Goal: Task Accomplishment & Management: Complete application form

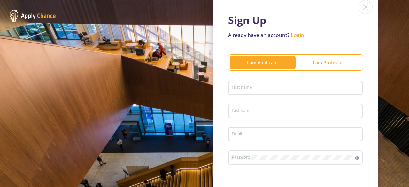
scroll to position [64, 0]
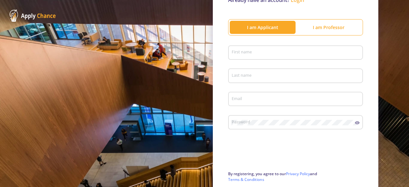
click at [284, 53] on input "First name" at bounding box center [296, 53] width 130 height 6
type input "Atefeh"
type input "[PERSON_NAME]"
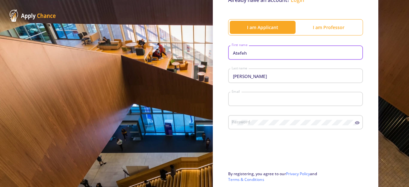
type input "[EMAIL_ADDRESS][DOMAIN_NAME]"
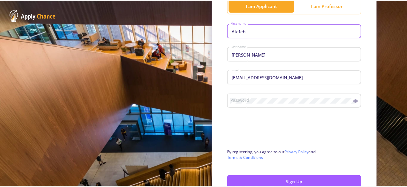
scroll to position [96, 0]
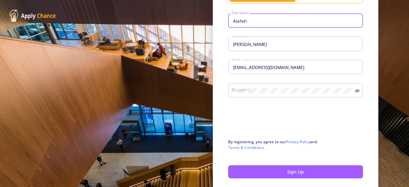
click at [267, 86] on div "Password" at bounding box center [293, 89] width 124 height 17
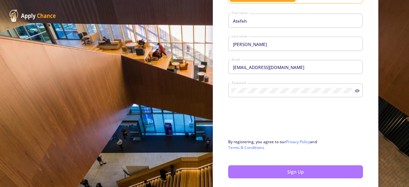
click at [263, 169] on button "Sign Up" at bounding box center [295, 171] width 135 height 13
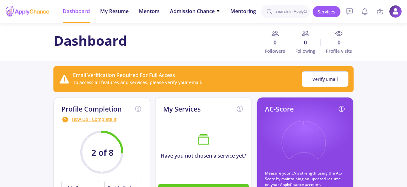
click at [194, 56] on div "Dashboard 0 Followers 0 Following 0 Profile visits" at bounding box center [203, 42] width 407 height 38
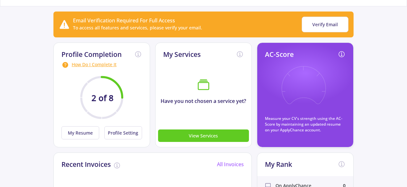
scroll to position [32, 0]
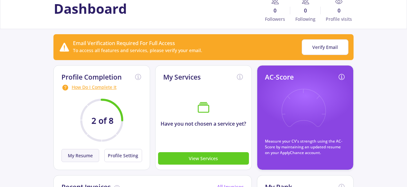
click at [90, 151] on button "My Resume" at bounding box center [80, 155] width 38 height 13
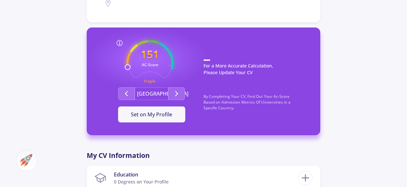
scroll to position [160, 0]
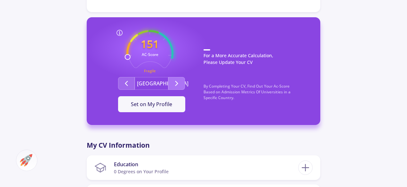
click at [173, 80] on icon "Second group" at bounding box center [177, 84] width 8 height 8
click at [156, 106] on span "Set on My Profile" at bounding box center [151, 104] width 41 height 7
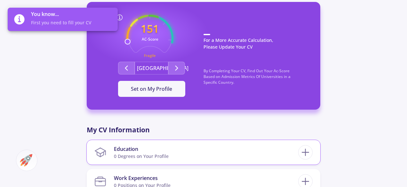
scroll to position [96, 0]
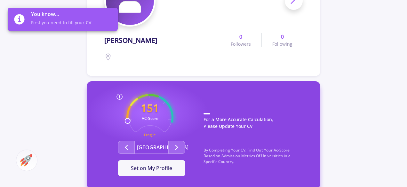
click at [59, 19] on div "You know... First you need to fill your CV" at bounding box center [72, 19] width 82 height 23
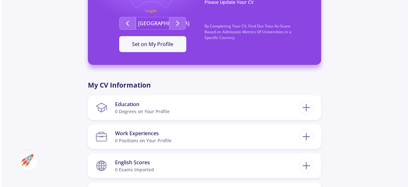
scroll to position [256, 0]
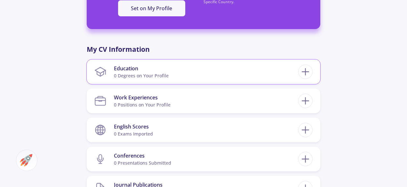
click at [148, 74] on div "0 Degrees on Your Profile" at bounding box center [141, 75] width 55 height 7
click at [311, 74] on icon at bounding box center [305, 72] width 12 height 12
checkbox input "false"
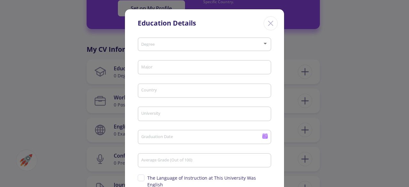
click at [182, 44] on span at bounding box center [203, 44] width 120 height 4
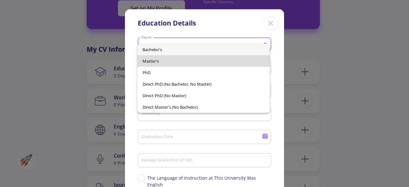
click at [173, 64] on span "Master's" at bounding box center [204, 61] width 122 height 12
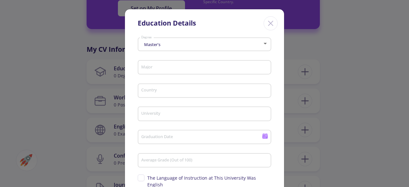
click at [159, 73] on div "Major" at bounding box center [205, 66] width 128 height 17
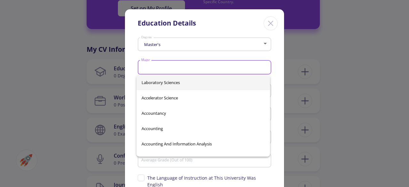
click at [159, 70] on input "Major" at bounding box center [205, 68] width 129 height 6
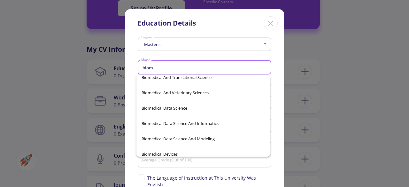
scroll to position [329, 0]
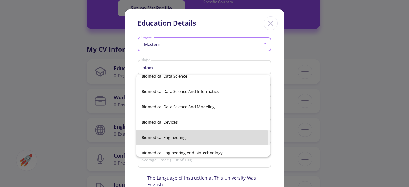
click at [171, 139] on span "Biomedical Engineering" at bounding box center [204, 137] width 124 height 15
type input "Biomedical Engineering"
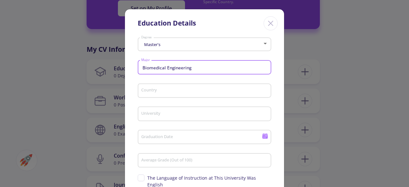
click at [163, 93] on input "Country" at bounding box center [205, 91] width 129 height 6
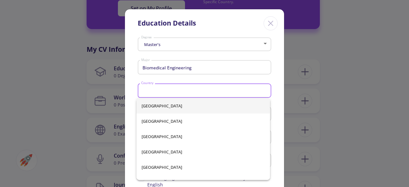
type input "[GEOGRAPHIC_DATA]"
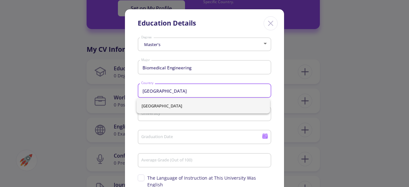
click at [183, 108] on span "[GEOGRAPHIC_DATA]" at bounding box center [204, 105] width 124 height 15
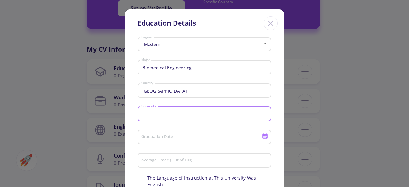
click at [178, 115] on input "University" at bounding box center [205, 114] width 129 height 6
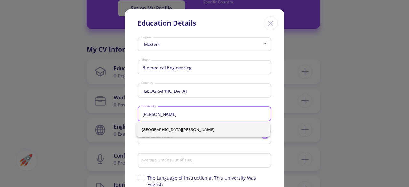
click at [177, 126] on span "[GEOGRAPHIC_DATA][PERSON_NAME]" at bounding box center [204, 129] width 124 height 15
type input "[GEOGRAPHIC_DATA][PERSON_NAME]"
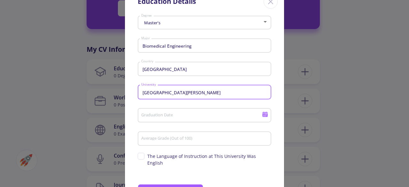
scroll to position [32, 0]
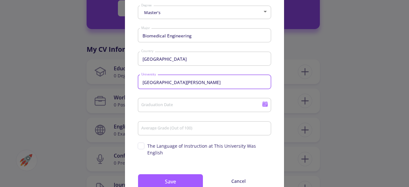
click at [181, 106] on input "Graduation Date" at bounding box center [202, 106] width 123 height 6
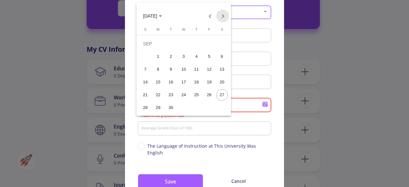
click at [221, 16] on button "Next month" at bounding box center [222, 16] width 13 height 13
click at [209, 95] on div "31" at bounding box center [210, 95] width 12 height 12
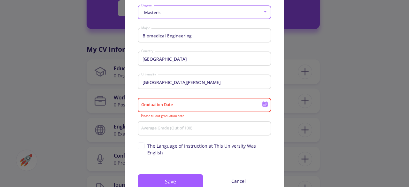
type input "[DATE]"
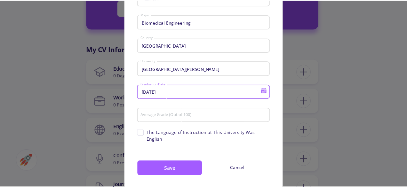
scroll to position [53, 0]
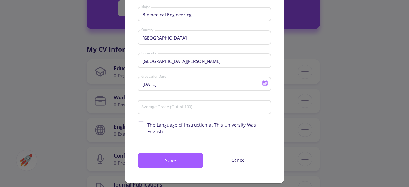
click at [188, 105] on div "Average Grade (Out of 100)" at bounding box center [205, 106] width 128 height 17
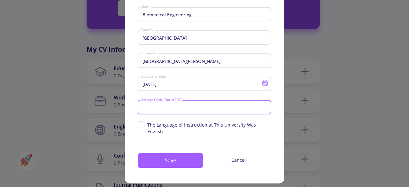
click at [188, 105] on div "Average Grade (Out of 100)" at bounding box center [205, 106] width 128 height 17
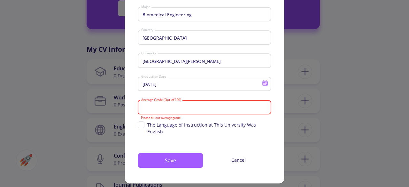
click at [183, 107] on input "Average Grade (Out of 100)" at bounding box center [205, 108] width 129 height 6
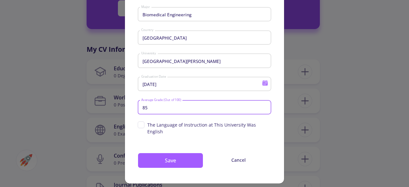
type input "8"
type input "90"
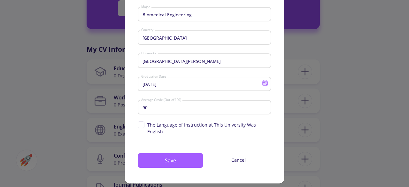
click at [144, 127] on span "The Language of Instruction at This University Was English" at bounding box center [205, 127] width 134 height 13
click at [142, 126] on input "The Language of Instruction at This University Was English" at bounding box center [140, 123] width 4 height 4
checkbox input "true"
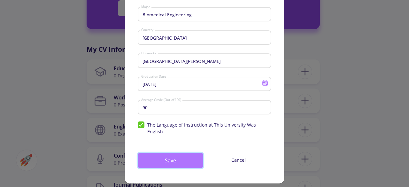
click at [191, 153] on button "Save" at bounding box center [171, 160] width 66 height 15
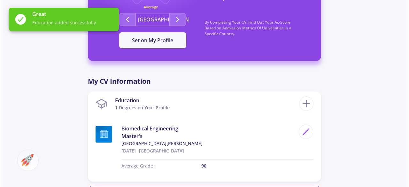
scroll to position [288, 0]
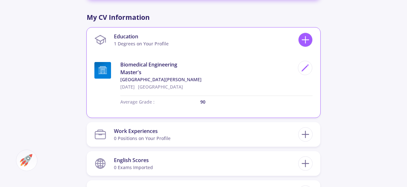
click at [306, 39] on icon at bounding box center [305, 40] width 12 height 12
checkbox input "false"
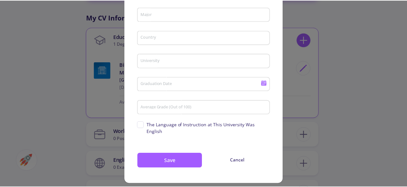
scroll to position [0, 0]
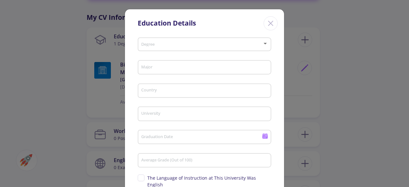
click at [266, 20] on icon "Close" at bounding box center [271, 23] width 10 height 10
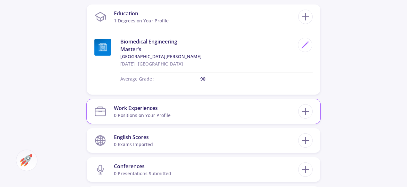
scroll to position [320, 0]
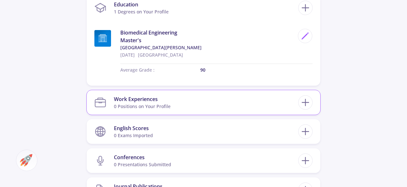
click at [181, 102] on section "Work Experiences 0 Positions on Your Profile" at bounding box center [196, 102] width 204 height 19
click at [307, 103] on icon at bounding box center [305, 103] width 12 height 12
checkbox input "false"
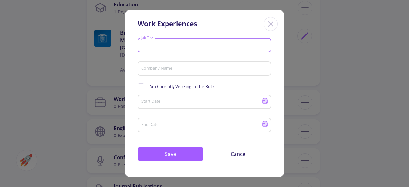
click at [187, 44] on input "Job Title" at bounding box center [205, 46] width 129 height 6
type input "research assistance"
click at [169, 66] on input "Company Name" at bounding box center [205, 69] width 129 height 6
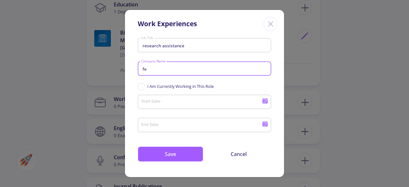
type input "f"
type input "university"
click at [164, 103] on input "Start Date" at bounding box center [202, 102] width 123 height 6
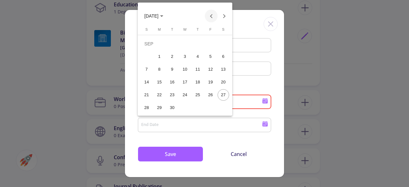
click at [210, 13] on button "Previous month" at bounding box center [211, 16] width 13 height 13
click at [210, 14] on button "Previous month" at bounding box center [211, 16] width 13 height 13
click at [210, 15] on button "Previous month" at bounding box center [211, 16] width 13 height 13
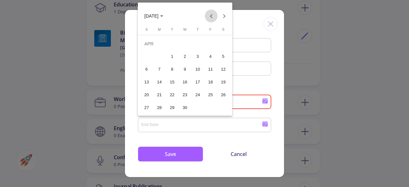
click at [210, 15] on button "Previous month" at bounding box center [211, 16] width 13 height 13
click at [224, 44] on div "1" at bounding box center [224, 44] width 12 height 12
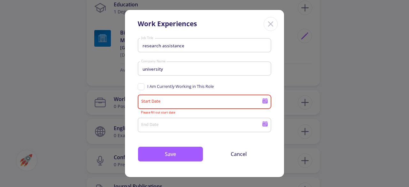
type input "[DATE]"
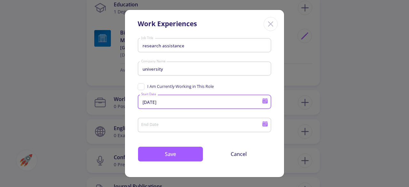
click at [208, 125] on input "End Date" at bounding box center [202, 125] width 123 height 6
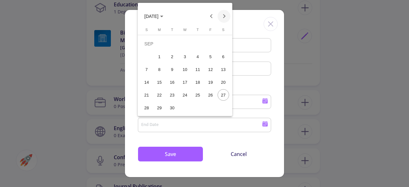
click at [221, 18] on button "Next month" at bounding box center [224, 16] width 13 height 13
click at [213, 17] on button "Previous month" at bounding box center [211, 16] width 13 height 13
click at [212, 18] on button "Previous month" at bounding box center [211, 16] width 13 height 13
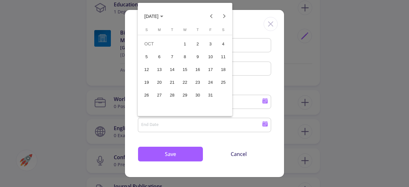
click at [208, 97] on div "31" at bounding box center [211, 95] width 12 height 12
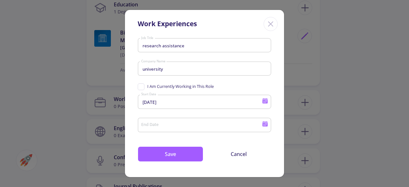
type input "[DATE]"
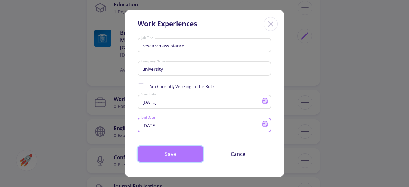
click at [194, 150] on button "Save" at bounding box center [171, 153] width 66 height 15
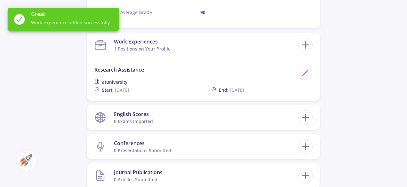
scroll to position [384, 0]
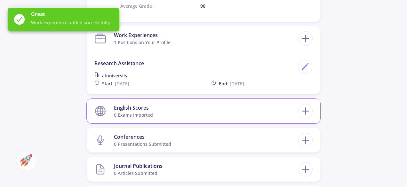
click at [178, 105] on section "English Scores 0 exams imported" at bounding box center [196, 110] width 204 height 19
click at [306, 111] on line at bounding box center [305, 111] width 7 height 0
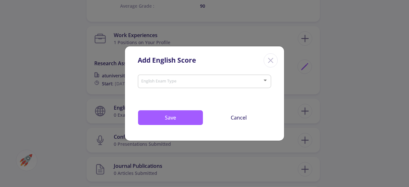
click at [185, 87] on div "English Exam Type" at bounding box center [205, 80] width 128 height 16
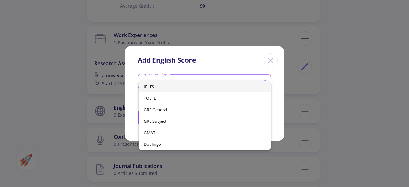
click at [177, 90] on span "IELTS" at bounding box center [205, 87] width 122 height 12
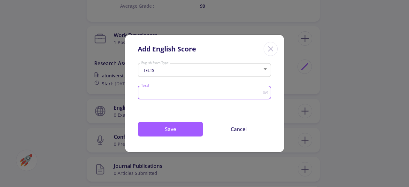
click at [177, 95] on input "Total" at bounding box center [202, 92] width 122 height 5
type input "7"
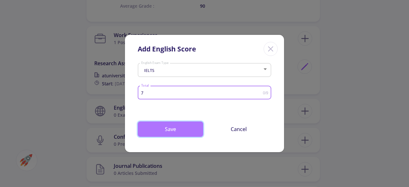
click at [185, 129] on button "Save" at bounding box center [171, 128] width 66 height 15
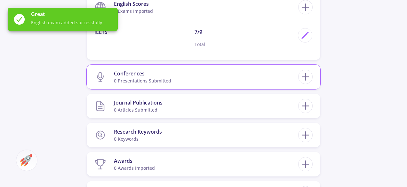
scroll to position [511, 0]
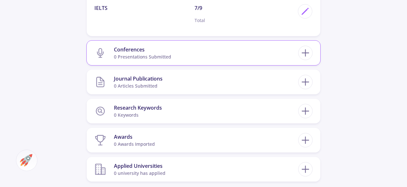
click at [166, 89] on section "Journal Publications 0 articles submitted" at bounding box center [196, 81] width 204 height 19
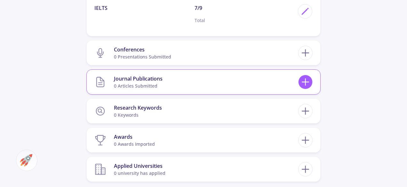
click at [301, 82] on icon at bounding box center [305, 82] width 12 height 12
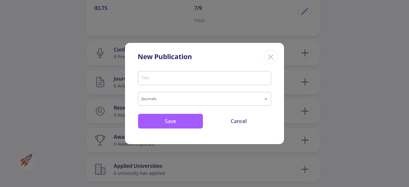
click at [178, 83] on div "Title" at bounding box center [205, 77] width 128 height 17
click at [178, 82] on input "Title" at bounding box center [205, 79] width 129 height 6
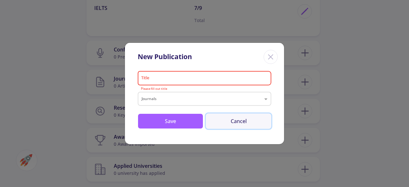
click at [230, 118] on button "Cancel" at bounding box center [239, 120] width 66 height 15
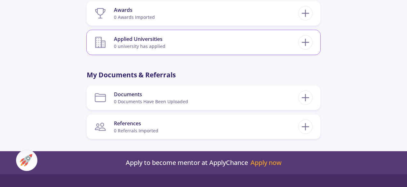
scroll to position [639, 0]
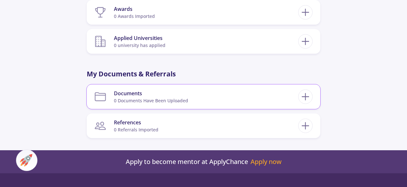
click at [123, 100] on div "0 documents have been uploaded" at bounding box center [151, 100] width 74 height 7
click at [304, 97] on line at bounding box center [305, 97] width 7 height 0
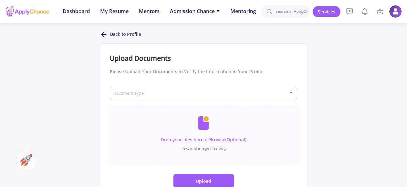
drag, startPoint x: 302, startPoint y: 70, endPoint x: 311, endPoint y: 67, distance: 9.6
click at [302, 70] on div "Upload Documents Please Upload Your Documents to Verify the Information in Your…" at bounding box center [203, 120] width 207 height 154
drag, startPoint x: 320, startPoint y: 67, endPoint x: 217, endPoint y: 57, distance: 103.4
click at [320, 68] on div "Back to Profile Upload Documents Please Upload Your Documents to Verify the Inf…" at bounding box center [203, 114] width 407 height 167
click at [104, 32] on icon at bounding box center [104, 35] width 8 height 8
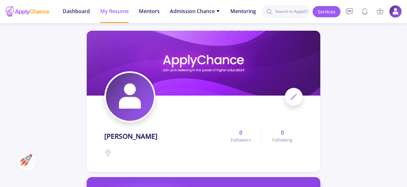
scroll to position [128, 0]
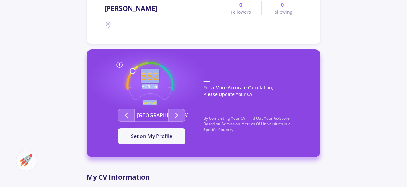
drag, startPoint x: 134, startPoint y: 73, endPoint x: 137, endPoint y: 66, distance: 8.0
click at [137, 66] on div "332 AC-Score Average Average Average" at bounding box center [151, 85] width 47 height 47
drag, startPoint x: 166, startPoint y: 112, endPoint x: 170, endPoint y: 115, distance: 5.5
click at [166, 112] on button "[GEOGRAPHIC_DATA]" at bounding box center [152, 115] width 34 height 13
click at [170, 115] on button "Second group" at bounding box center [176, 115] width 17 height 13
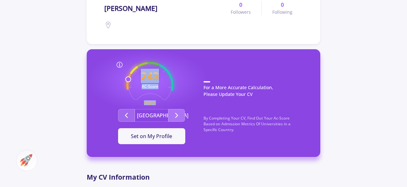
click at [170, 117] on button "Second group" at bounding box center [176, 115] width 17 height 13
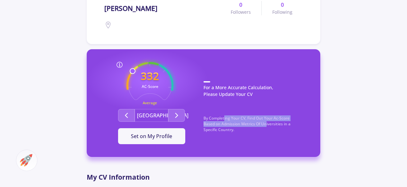
drag, startPoint x: 225, startPoint y: 121, endPoint x: 265, endPoint y: 122, distance: 40.6
click at [265, 122] on p "By Completing Your CV, Find Out Your Ac-Score Based on Admission Metrics Of Uni…" at bounding box center [255, 127] width 104 height 24
click at [116, 64] on icon at bounding box center [120, 65] width 8 height 8
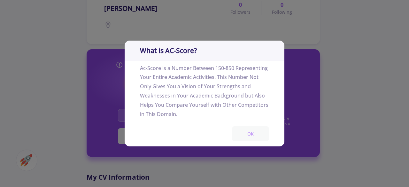
click at [254, 133] on button "OK" at bounding box center [250, 133] width 37 height 15
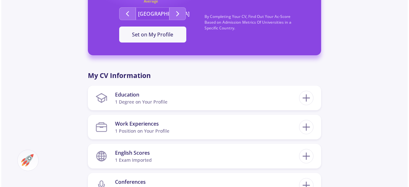
scroll to position [288, 0]
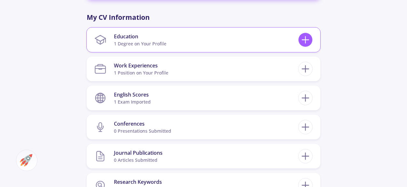
click at [308, 43] on icon at bounding box center [305, 40] width 12 height 12
checkbox input "false"
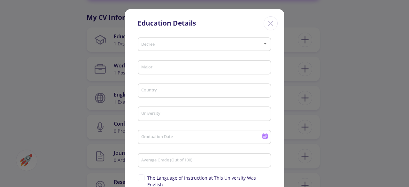
click at [182, 43] on span at bounding box center [203, 44] width 120 height 4
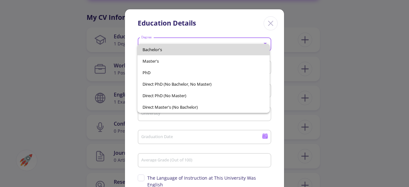
click at [177, 51] on span "Bachelor's" at bounding box center [204, 50] width 122 height 12
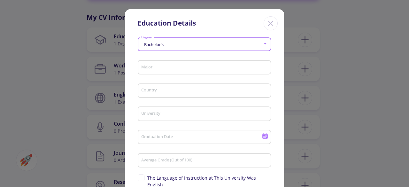
click at [163, 60] on div "Major" at bounding box center [205, 66] width 128 height 17
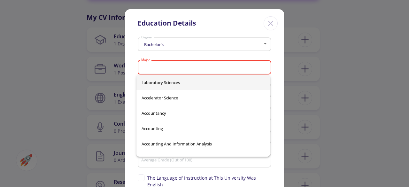
click at [162, 64] on div "Major" at bounding box center [205, 66] width 128 height 17
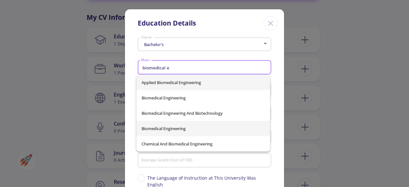
click at [163, 128] on span "Biomedical Engineering" at bounding box center [204, 128] width 124 height 15
type input "Biomedical Engineering"
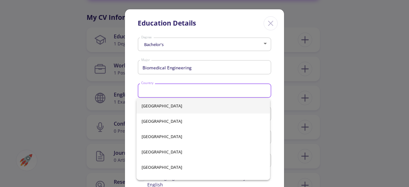
click at [154, 93] on input "Country" at bounding box center [205, 91] width 129 height 6
click at [147, 124] on span "[GEOGRAPHIC_DATA]" at bounding box center [204, 120] width 124 height 15
type input "[GEOGRAPHIC_DATA]"
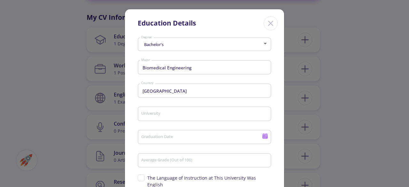
click at [147, 119] on div "University" at bounding box center [205, 112] width 128 height 17
click at [147, 118] on div "University" at bounding box center [205, 112] width 128 height 17
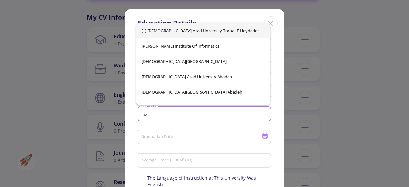
type input "a"
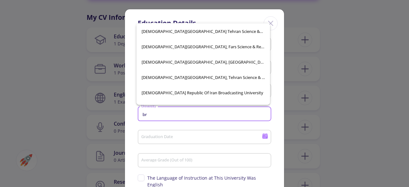
scroll to position [64, 0]
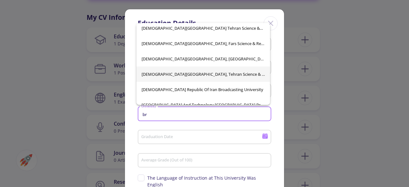
click at [207, 74] on span "[DEMOGRAPHIC_DATA][GEOGRAPHIC_DATA], Tehran Science & Research Branch" at bounding box center [204, 73] width 124 height 15
type input "[DEMOGRAPHIC_DATA][GEOGRAPHIC_DATA], Tehran Science & Research Branch"
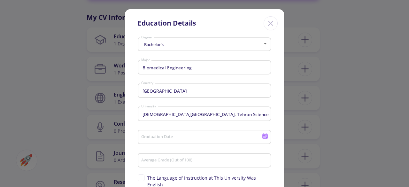
click at [190, 134] on div "Graduation Date" at bounding box center [201, 136] width 121 height 17
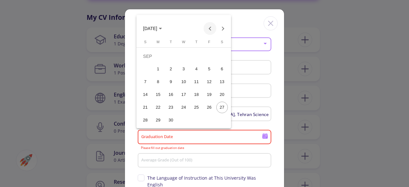
click at [207, 28] on button "Previous month" at bounding box center [210, 28] width 13 height 13
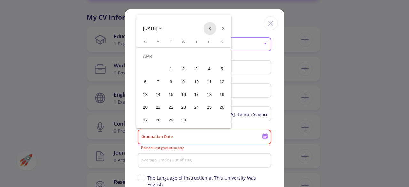
click at [207, 28] on button "Previous month" at bounding box center [210, 28] width 13 height 13
click at [157, 30] on span "[DATE]" at bounding box center [150, 28] width 14 height 5
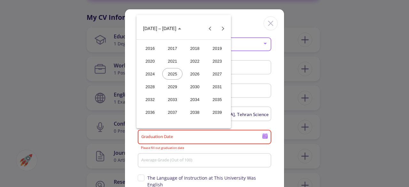
click at [168, 60] on div "2021" at bounding box center [172, 61] width 20 height 12
click at [192, 71] on div "[DATE]" at bounding box center [195, 74] width 20 height 12
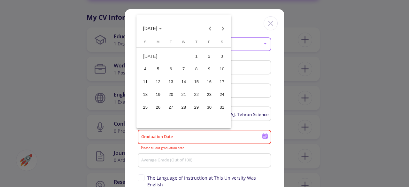
click at [223, 108] on div "31" at bounding box center [222, 108] width 12 height 12
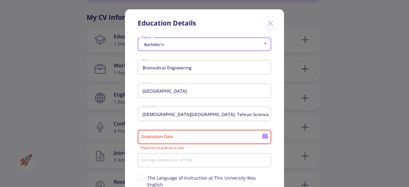
type input "[DATE]"
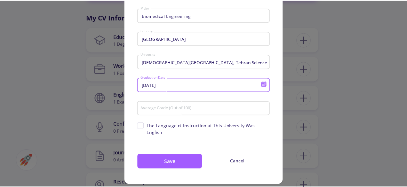
scroll to position [53, 0]
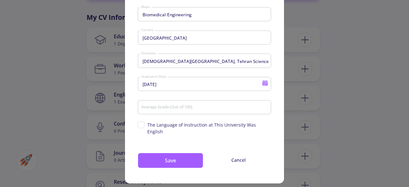
click at [174, 114] on div "Average Grade (Out of 100)" at bounding box center [205, 106] width 128 height 17
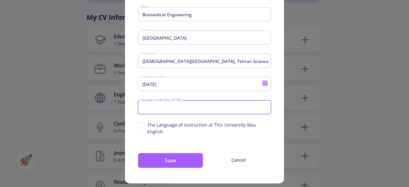
click at [174, 110] on input "Average Grade (Out of 100)" at bounding box center [205, 108] width 129 height 6
type input "90"
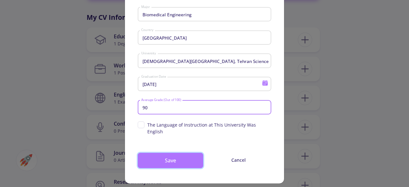
click at [185, 153] on button "Save" at bounding box center [171, 160] width 66 height 15
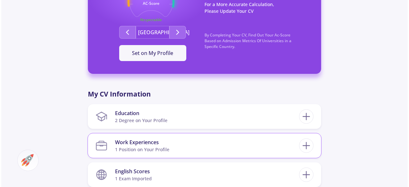
scroll to position [224, 0]
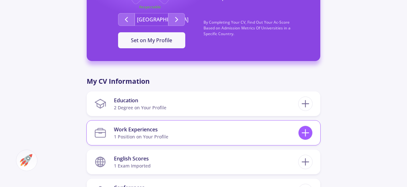
click at [307, 130] on icon at bounding box center [305, 133] width 12 height 12
checkbox input "false"
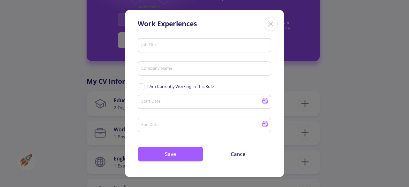
click at [275, 26] on icon "Close" at bounding box center [271, 24] width 10 height 10
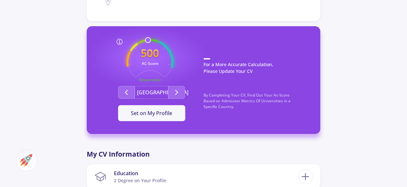
scroll to position [128, 0]
